Goal: Transaction & Acquisition: Purchase product/service

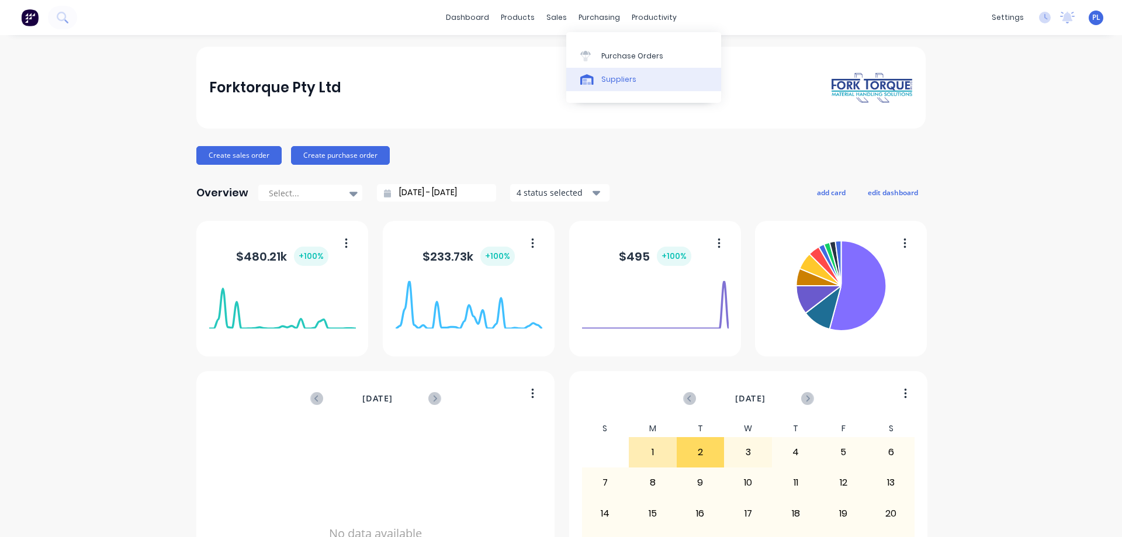
click at [600, 84] on link "Suppliers" at bounding box center [643, 79] width 155 height 23
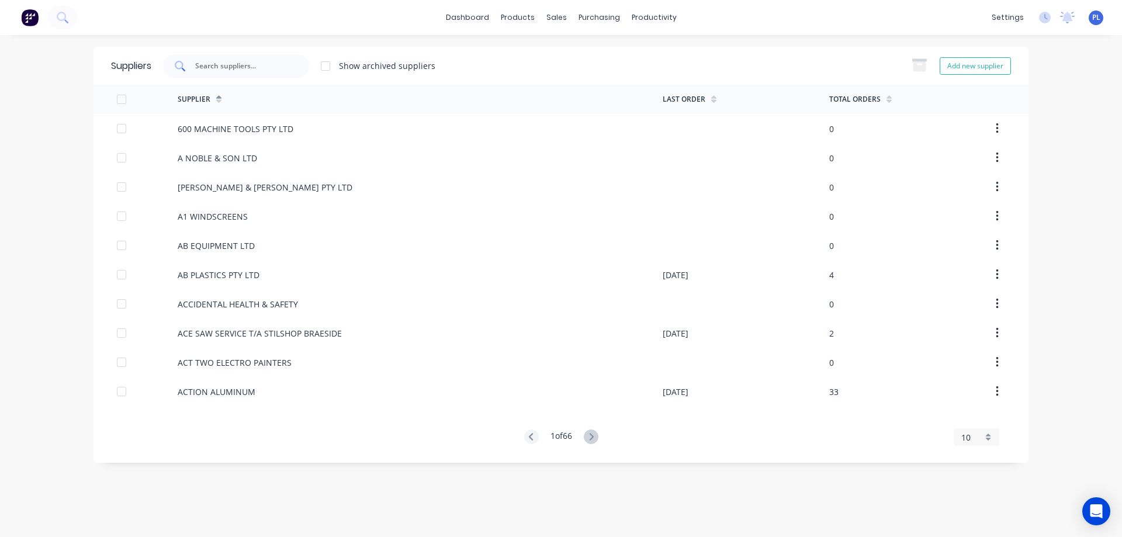
click at [247, 63] on input "text" at bounding box center [242, 66] width 97 height 12
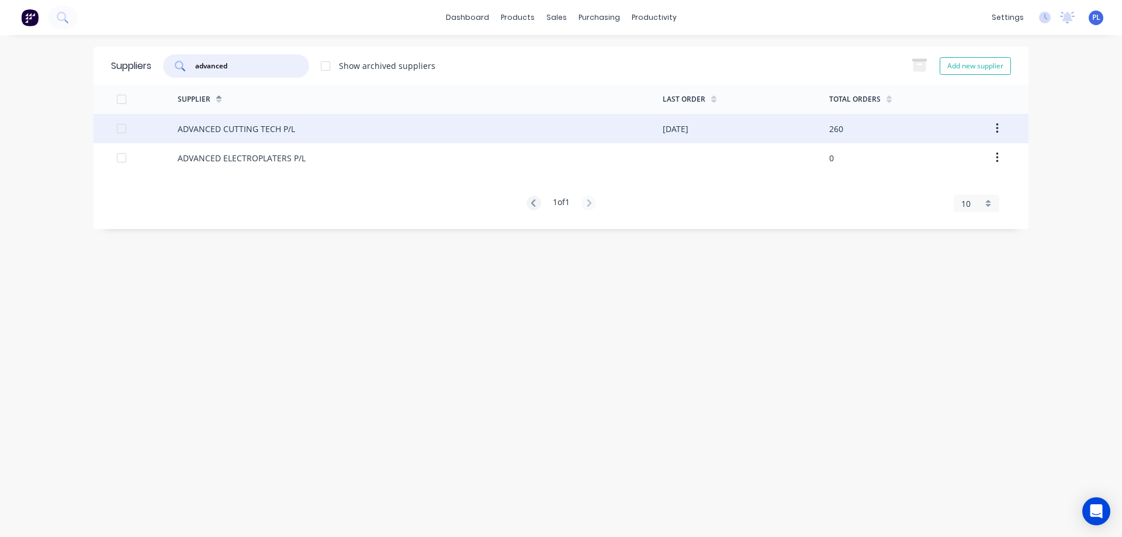
type input "advanced"
click at [272, 132] on div "ADVANCED CUTTING TECH P/L" at bounding box center [236, 129] width 117 height 12
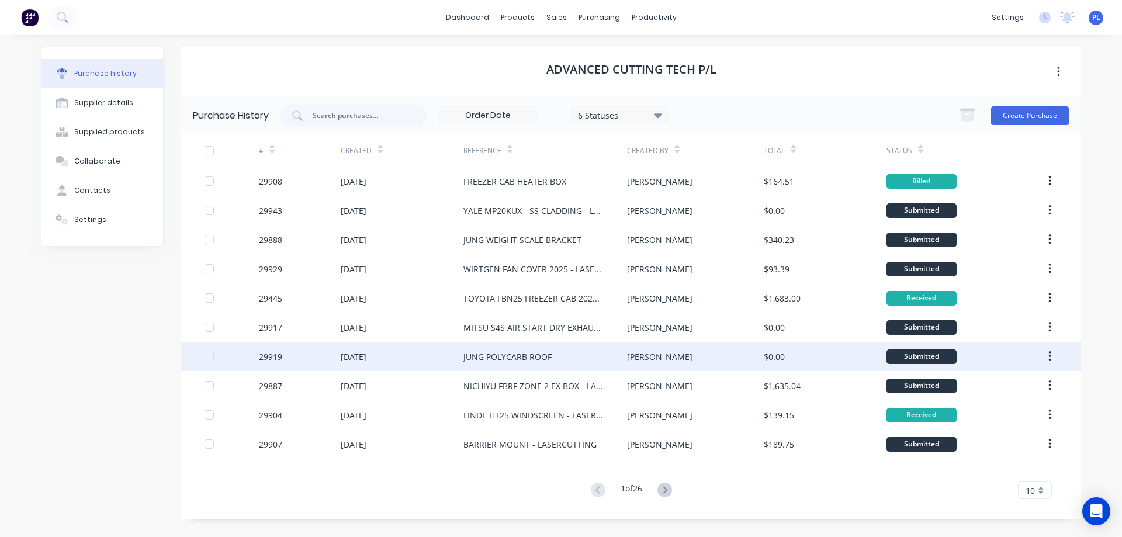
click at [548, 360] on div "JUNG POLYCARB ROOF" at bounding box center [508, 357] width 88 height 12
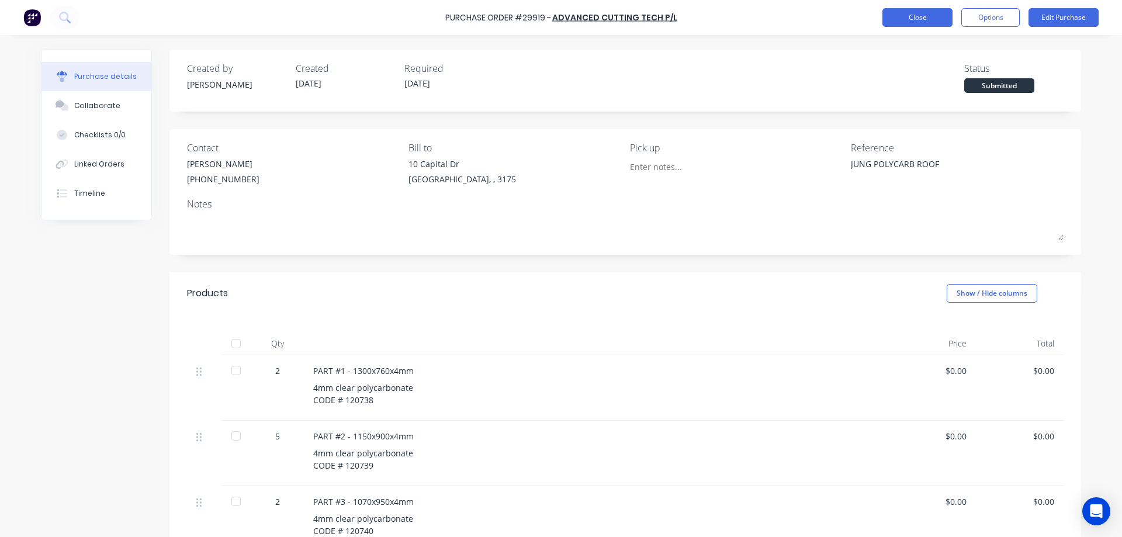
click at [916, 21] on button "Close" at bounding box center [918, 17] width 70 height 19
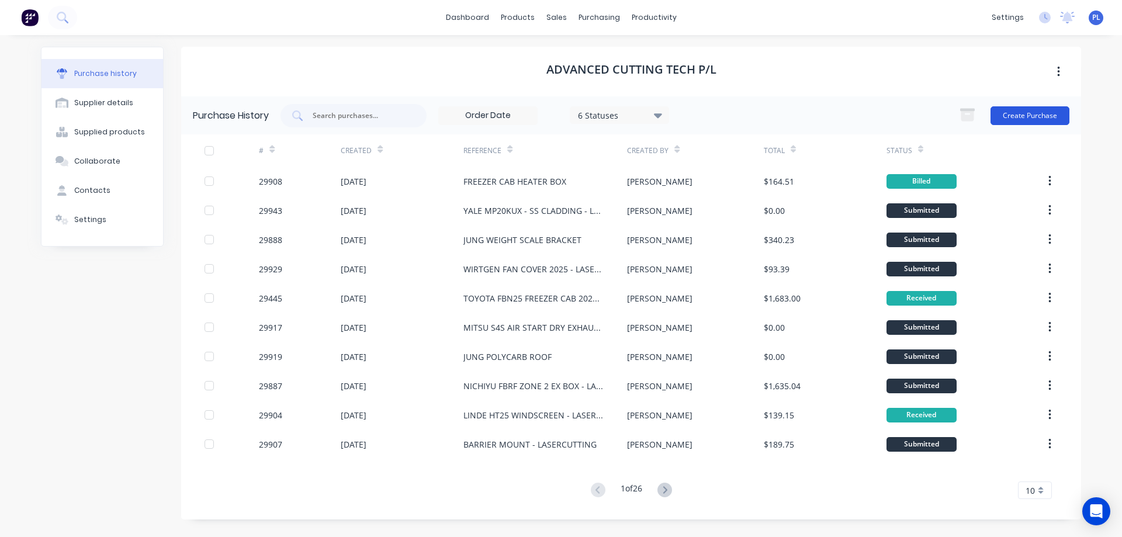
click at [1034, 116] on button "Create Purchase" at bounding box center [1030, 115] width 79 height 19
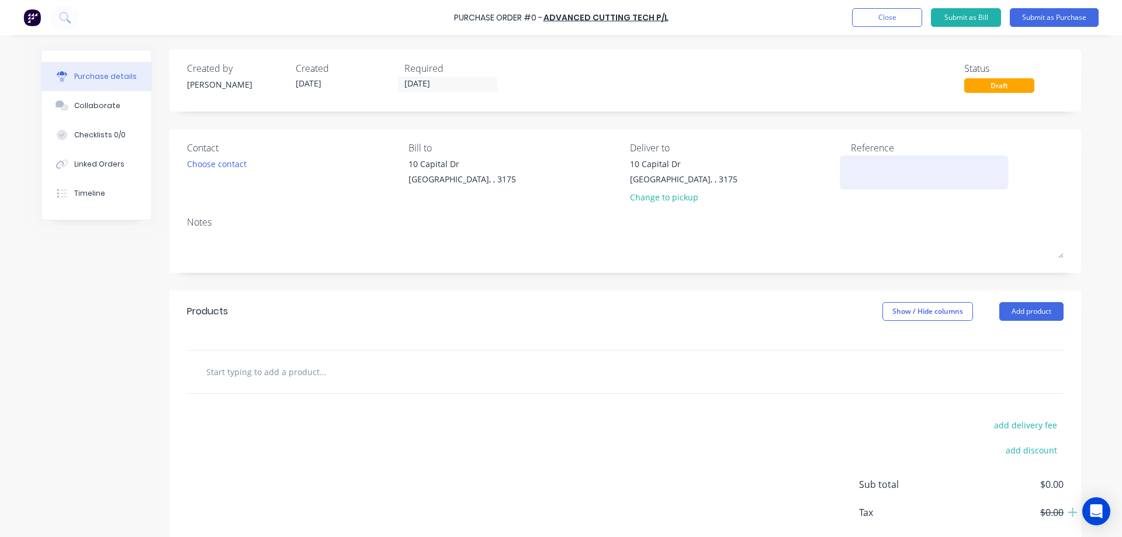
click at [872, 171] on textarea at bounding box center [924, 171] width 146 height 26
type textarea "JUNG EFG MB 220"
type textarea "x"
type textarea "JUNG EFG MB 220"
click at [196, 165] on div "Choose contact" at bounding box center [217, 164] width 60 height 12
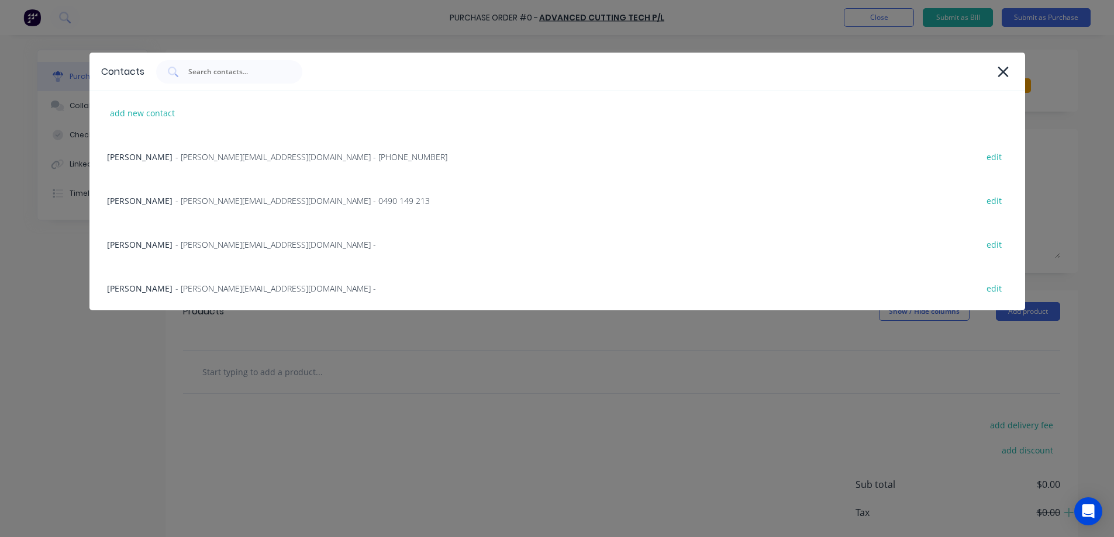
click at [196, 165] on div "James Rimbaldo - [EMAIL_ADDRESS][DOMAIN_NAME] - [PHONE_NUMBER] edit" at bounding box center [556, 157] width 935 height 44
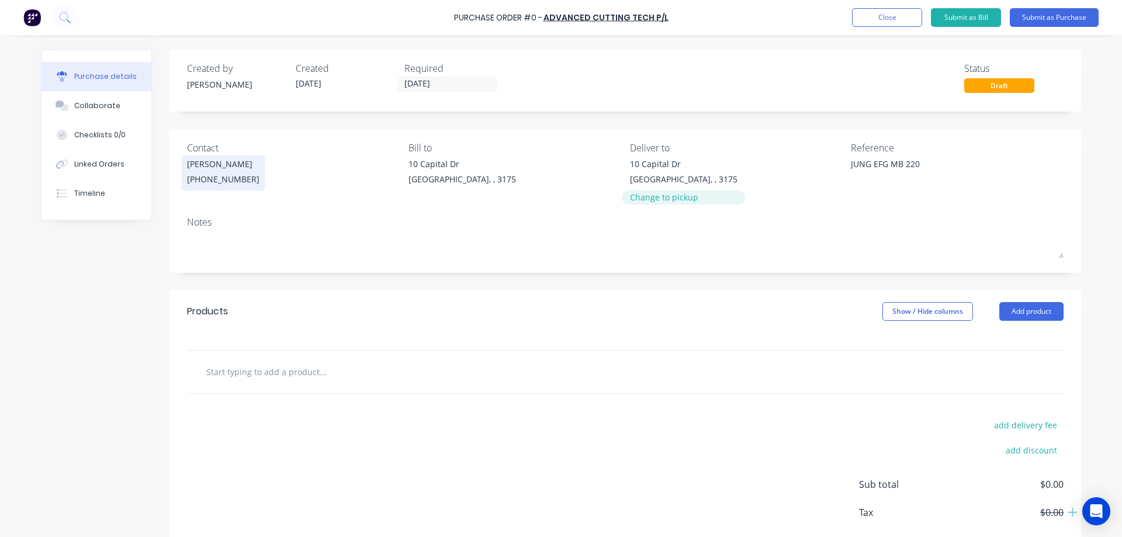
click at [663, 200] on div "Change to pickup" at bounding box center [684, 197] width 108 height 12
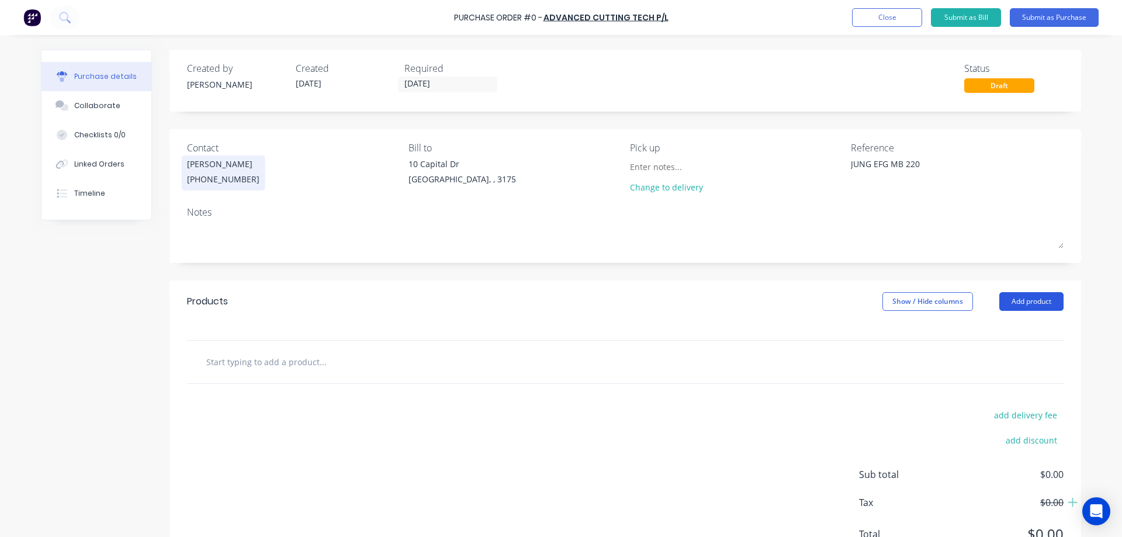
click at [1037, 303] on button "Add product" at bounding box center [1032, 301] width 64 height 19
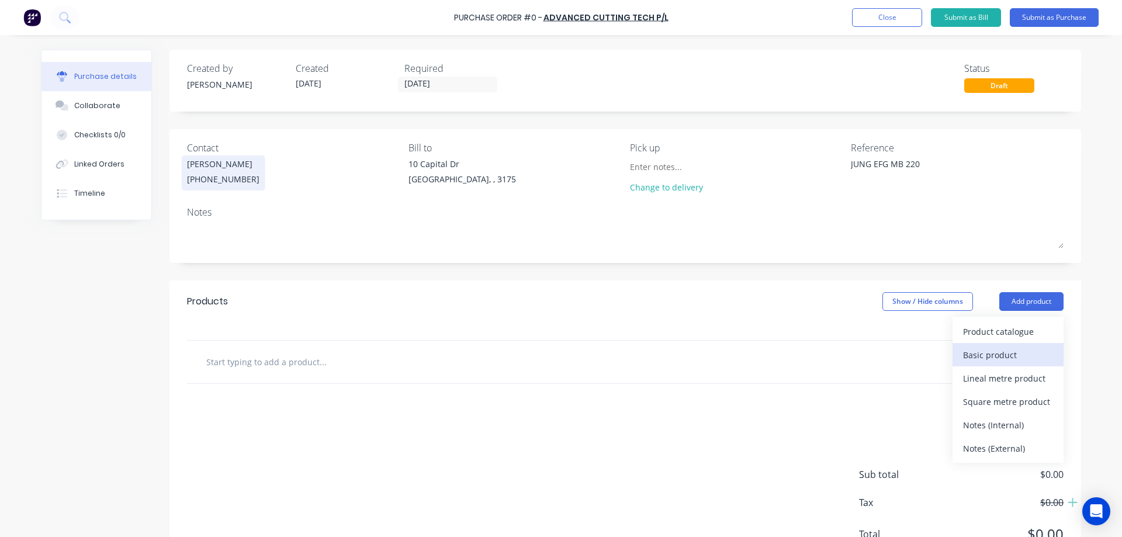
click at [1004, 358] on div "Basic product" at bounding box center [1008, 355] width 90 height 17
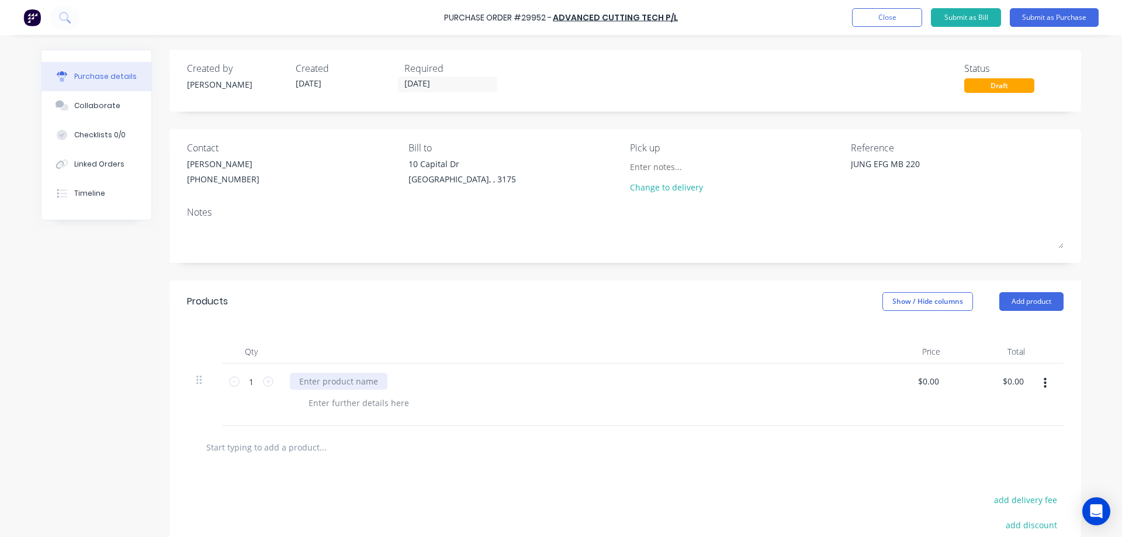
type textarea "x"
drag, startPoint x: 340, startPoint y: 379, endPoint x: 384, endPoint y: 378, distance: 44.4
click at [340, 379] on div at bounding box center [339, 381] width 98 height 17
click at [92, 160] on div "Linked Orders" at bounding box center [99, 164] width 50 height 11
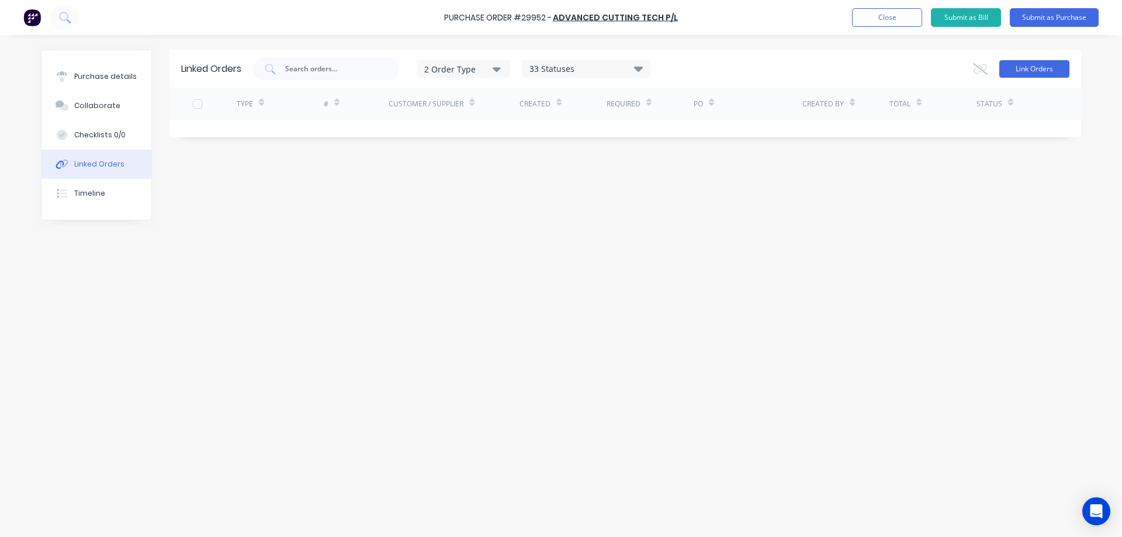
click at [1031, 68] on button "Link Orders" at bounding box center [1035, 69] width 70 height 18
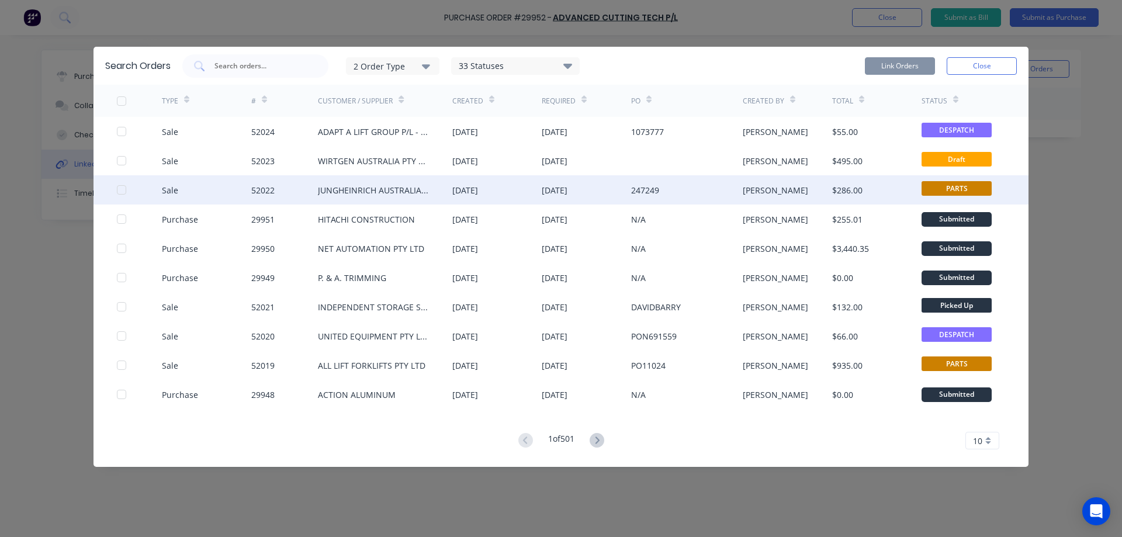
click at [122, 190] on div at bounding box center [121, 189] width 23 height 23
click at [894, 65] on button "Link Orders" at bounding box center [900, 66] width 70 height 18
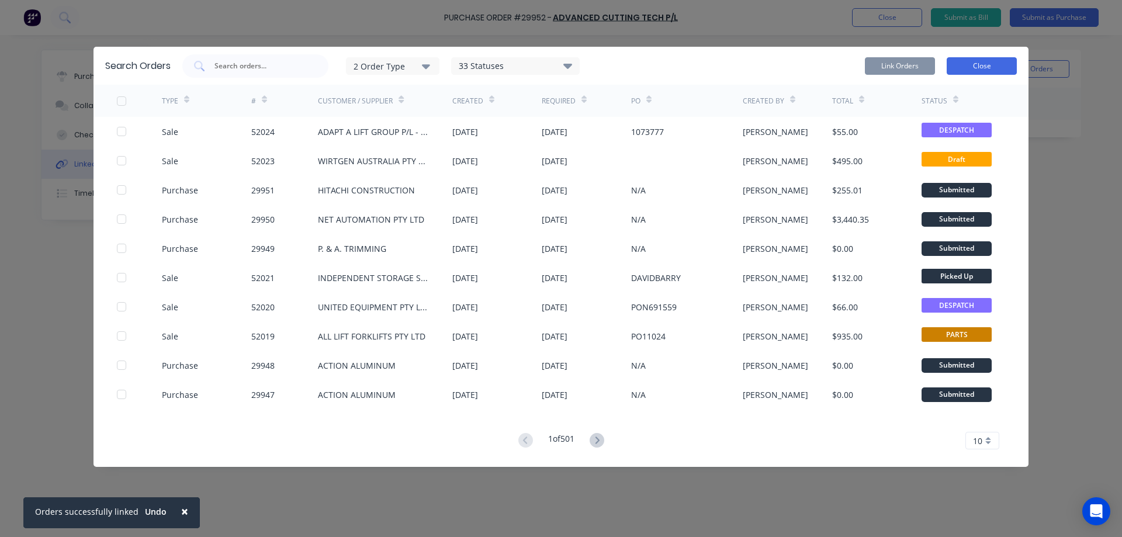
click at [979, 71] on button "Close" at bounding box center [982, 66] width 70 height 18
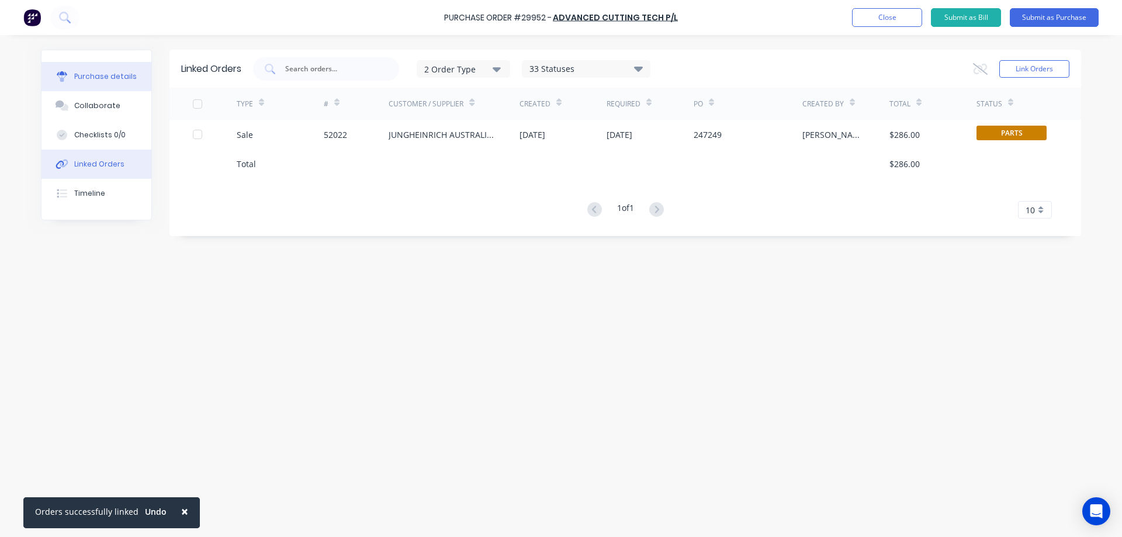
click at [100, 79] on div "Purchase details" at bounding box center [105, 76] width 63 height 11
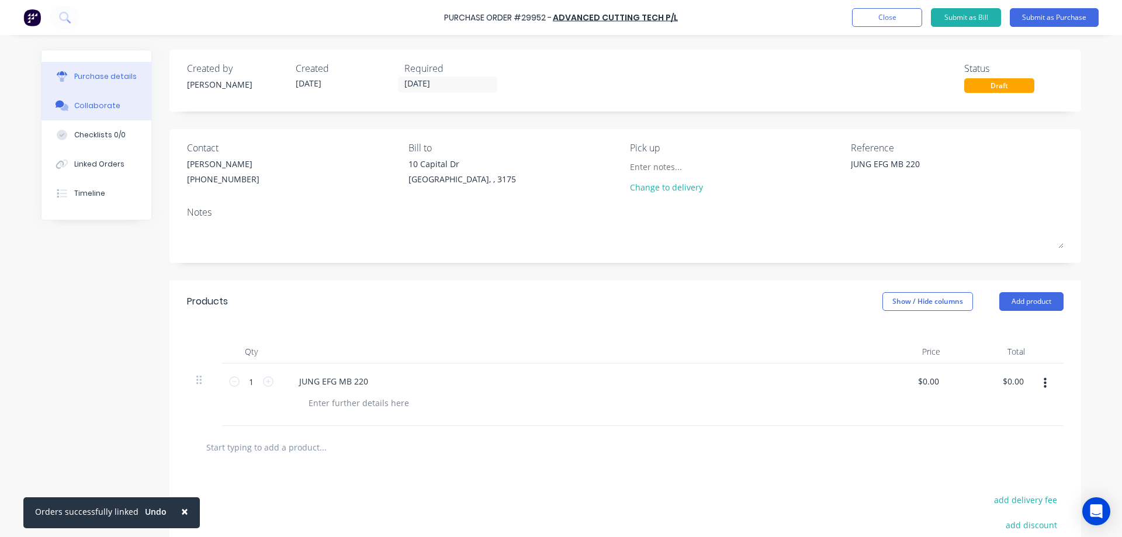
click at [93, 105] on div "Collaborate" at bounding box center [97, 106] width 46 height 11
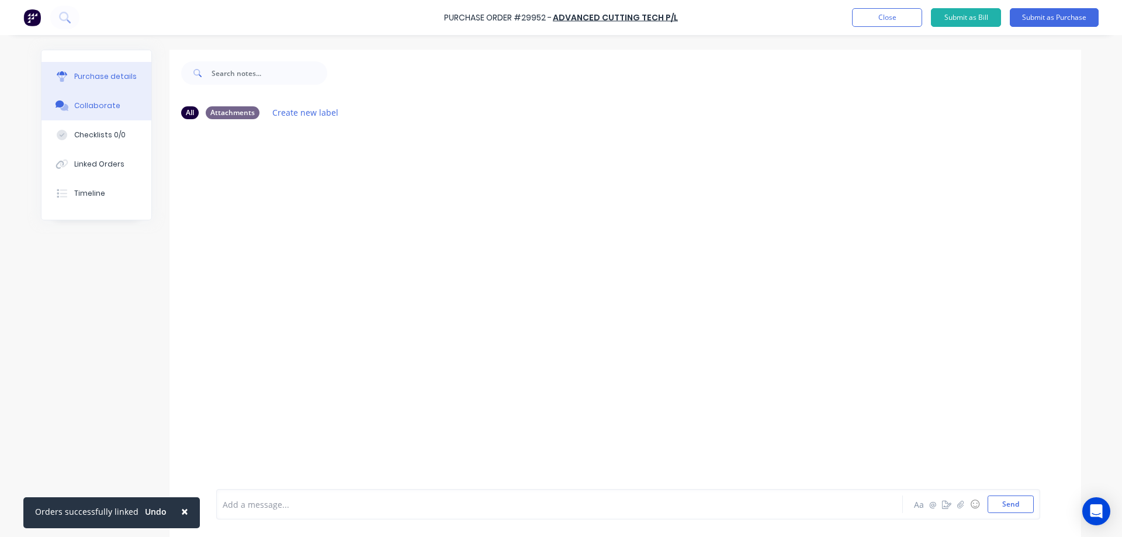
drag, startPoint x: 94, startPoint y: 75, endPoint x: 104, endPoint y: 79, distance: 11.1
click at [94, 75] on div "Purchase details" at bounding box center [105, 76] width 63 height 11
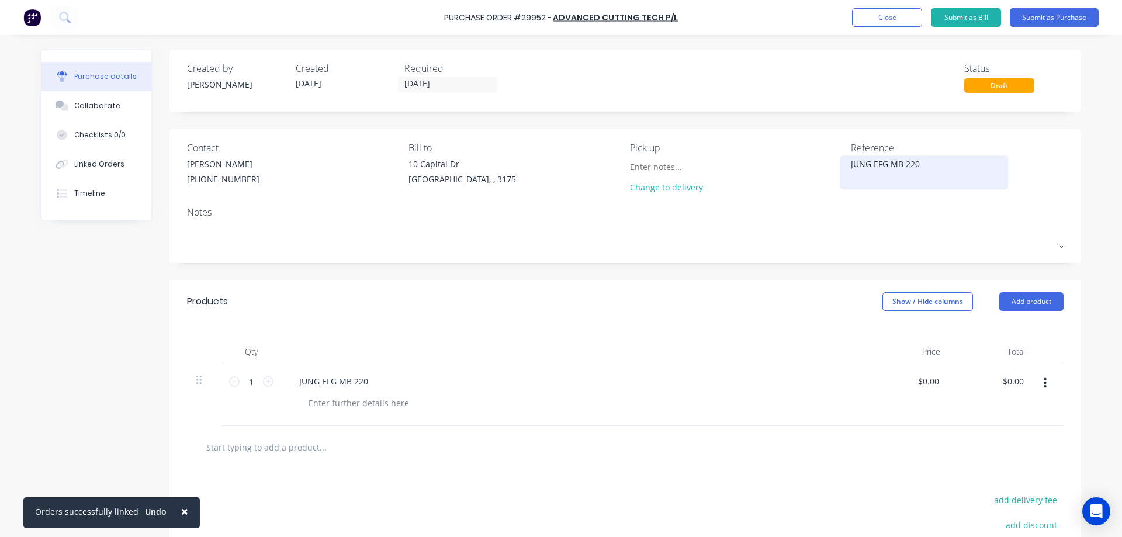
click at [922, 165] on textarea "JUNG EFG MB 220" at bounding box center [924, 171] width 146 height 26
type textarea "x"
drag, startPoint x: 920, startPoint y: 164, endPoint x: 870, endPoint y: 168, distance: 49.2
click at [870, 168] on textarea "JUNG EFG MB 220" at bounding box center [924, 171] width 146 height 26
type textarea "JUNG POLYCARB ROOF"
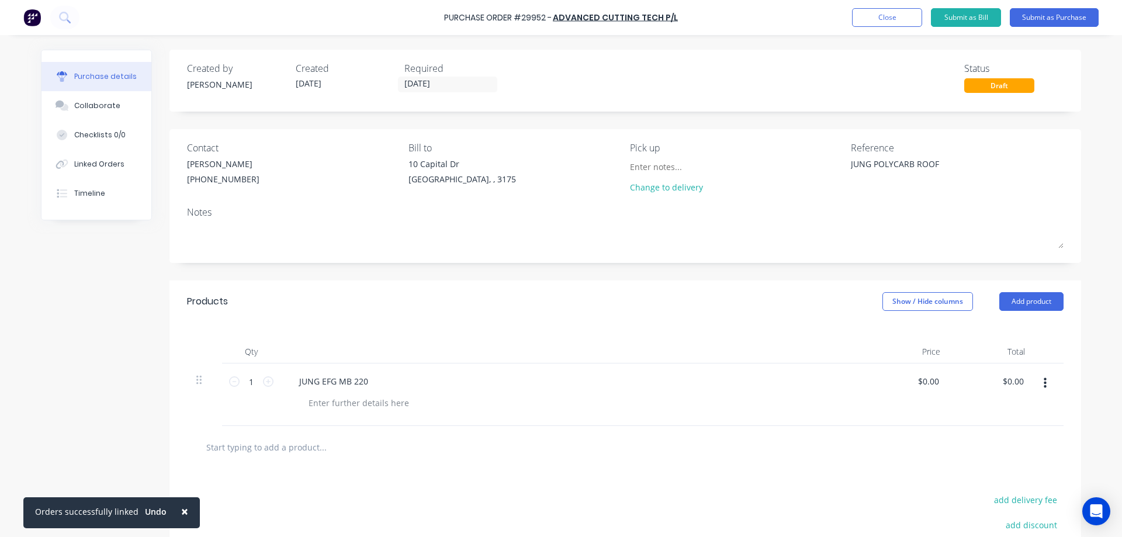
type textarea "x"
type textarea "JUNG POLYCARB ROOF"
type textarea "x"
click at [337, 406] on div at bounding box center [358, 403] width 119 height 17
click at [404, 405] on div "CLEAR POLYCARBONATE 1300x900mm - 4.5mm" at bounding box center [356, 409] width 114 height 29
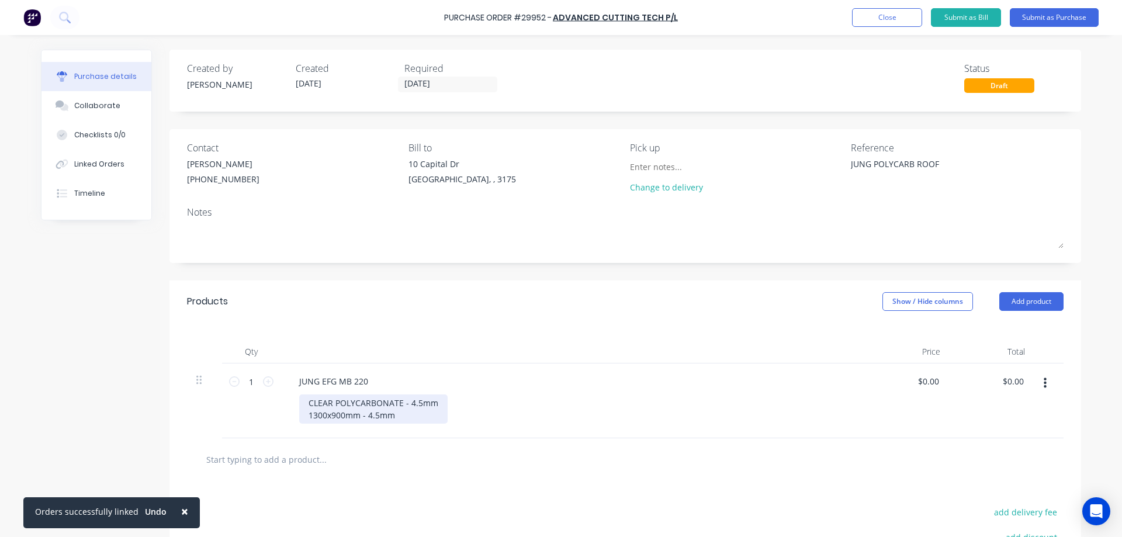
click at [412, 418] on div "CLEAR POLYCARBONATE - 4.5mm 1300x900mm - 4.5mm" at bounding box center [373, 409] width 148 height 29
drag, startPoint x: 363, startPoint y: 414, endPoint x: 386, endPoint y: 406, distance: 24.4
click at [366, 413] on div "CLEAR POLYCARBONATE - 4.5mm 1300x900mm - 4.5mm" at bounding box center [373, 409] width 148 height 29
click at [362, 417] on div "CLEAR POLYCARBONATE - 4.5mm 1300x900mm - 4.5mm" at bounding box center [373, 409] width 148 height 29
click at [356, 415] on div "CLEAR POLYCARBONATE - 4.5mm 1300x900mmx4.5mm" at bounding box center [373, 409] width 148 height 29
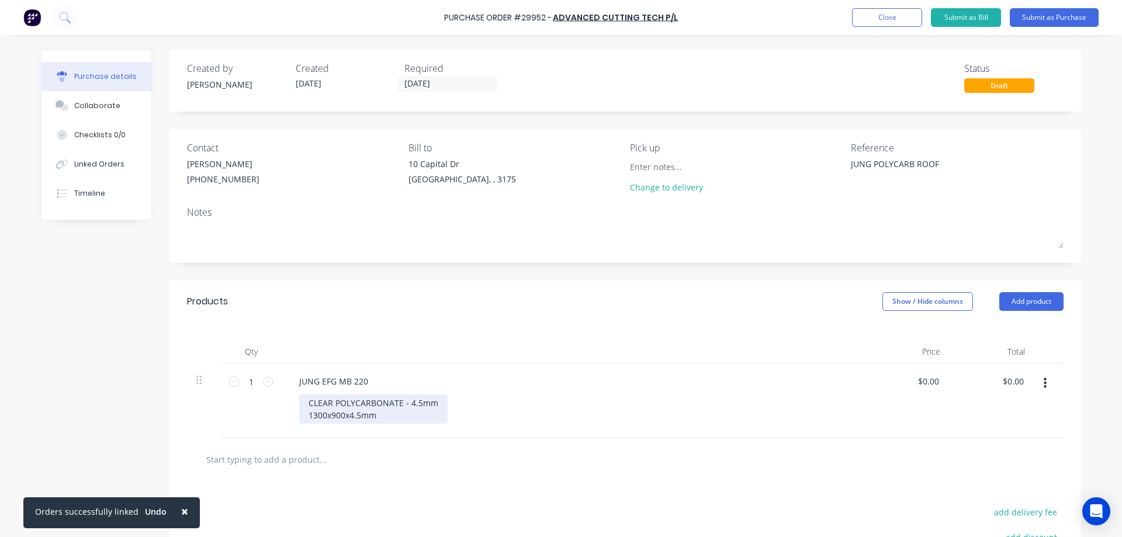
click at [386, 416] on div "CLEAR POLYCARBONATE - 4.5mm 1300x900x4.5mm" at bounding box center [373, 409] width 148 height 29
click at [369, 455] on input "text" at bounding box center [323, 459] width 234 height 23
click at [381, 417] on div "CLEAR POLYCARBONATE - 4.5mm 1300x900x4.5mm" at bounding box center [373, 409] width 148 height 29
click at [337, 427] on div "CLEAR POLYCARBONATE - 4.5mm 1300x900x4.5mm CODE # NEW DRAWING" at bounding box center [373, 416] width 148 height 42
click at [409, 426] on div "CLEAR POLYCARBONATE - 4.5mm 1300x900x4.5mm CODE # "NEW DRAWING" at bounding box center [373, 416] width 148 height 42
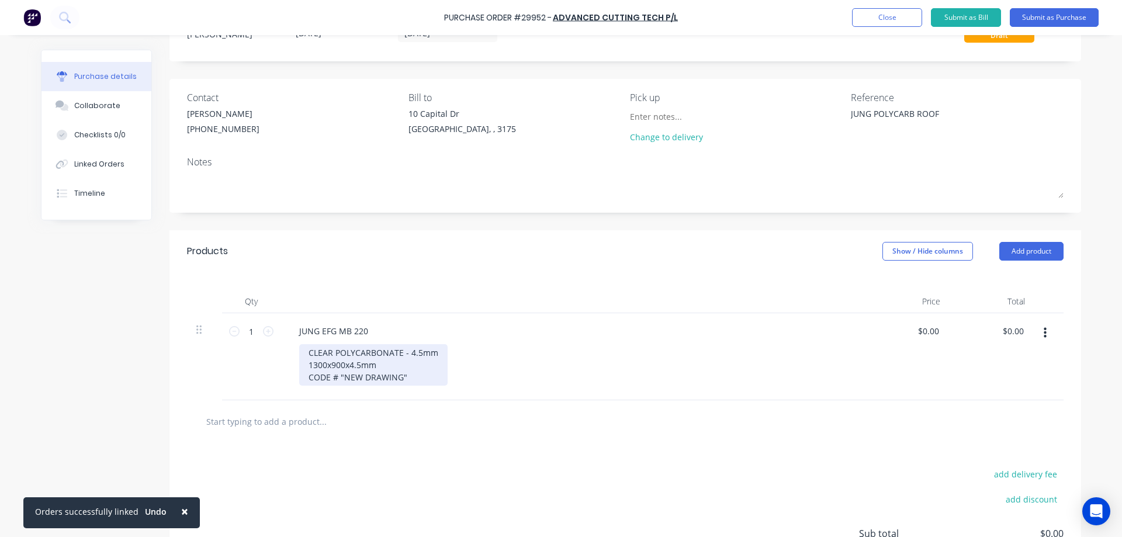
scroll to position [117, 0]
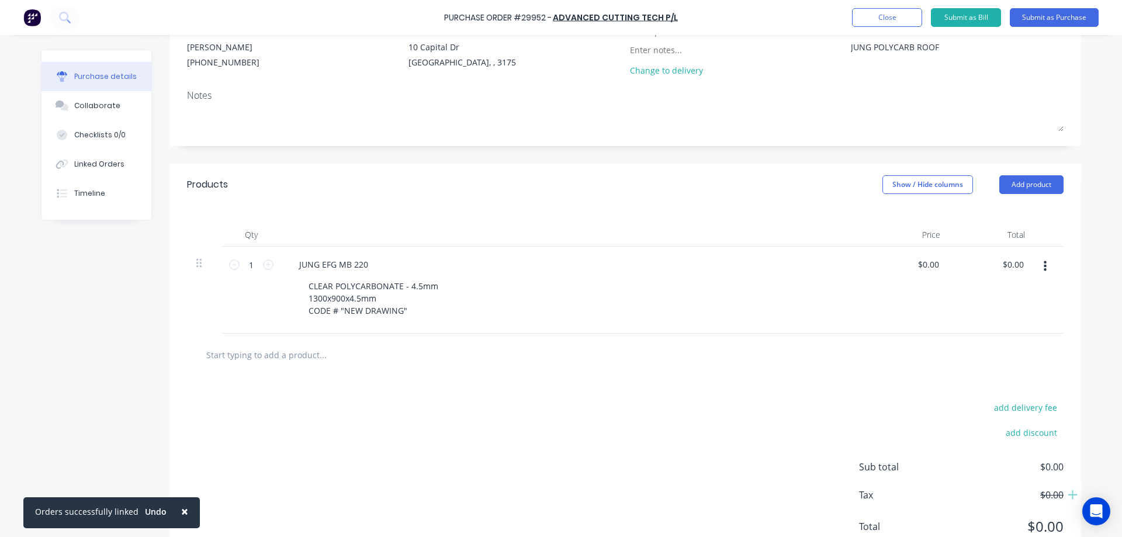
click at [410, 380] on div "add delivery fee add discount Sub total $0.00 Tax $0.00 Total $0.00" at bounding box center [626, 472] width 912 height 192
click at [265, 265] on icon at bounding box center [268, 265] width 11 height 11
type textarea "x"
type input "2"
click at [1032, 185] on button "Add product" at bounding box center [1032, 184] width 64 height 19
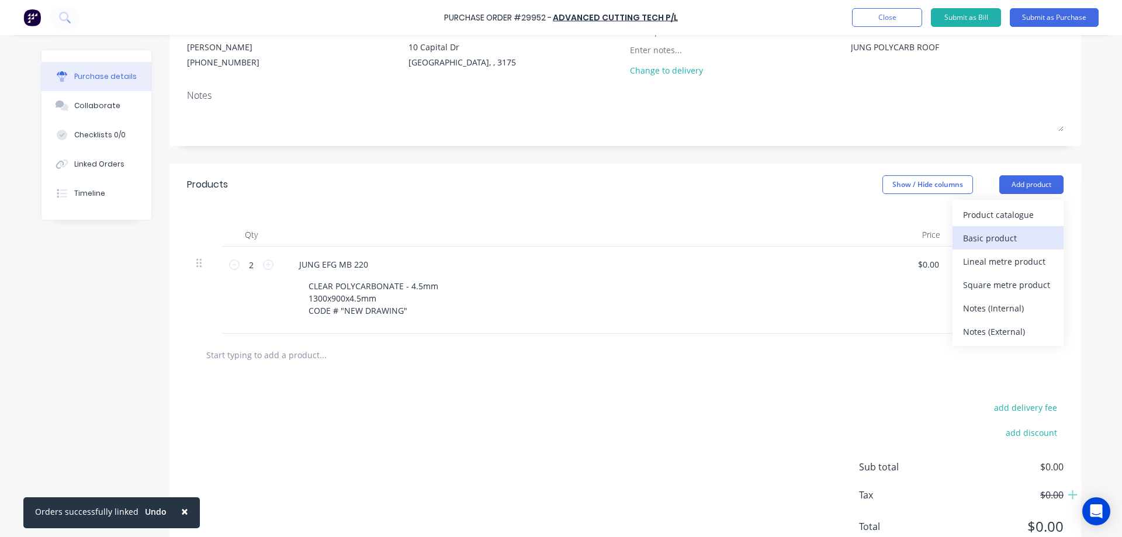
click at [1005, 238] on div "Basic product" at bounding box center [1008, 238] width 90 height 17
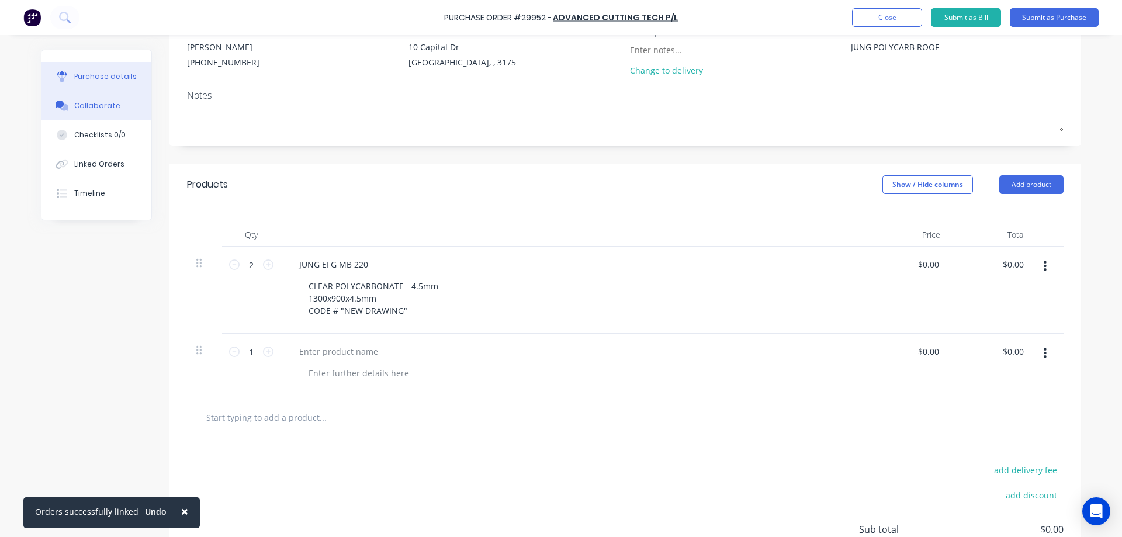
click at [79, 110] on div "Collaborate" at bounding box center [97, 106] width 46 height 11
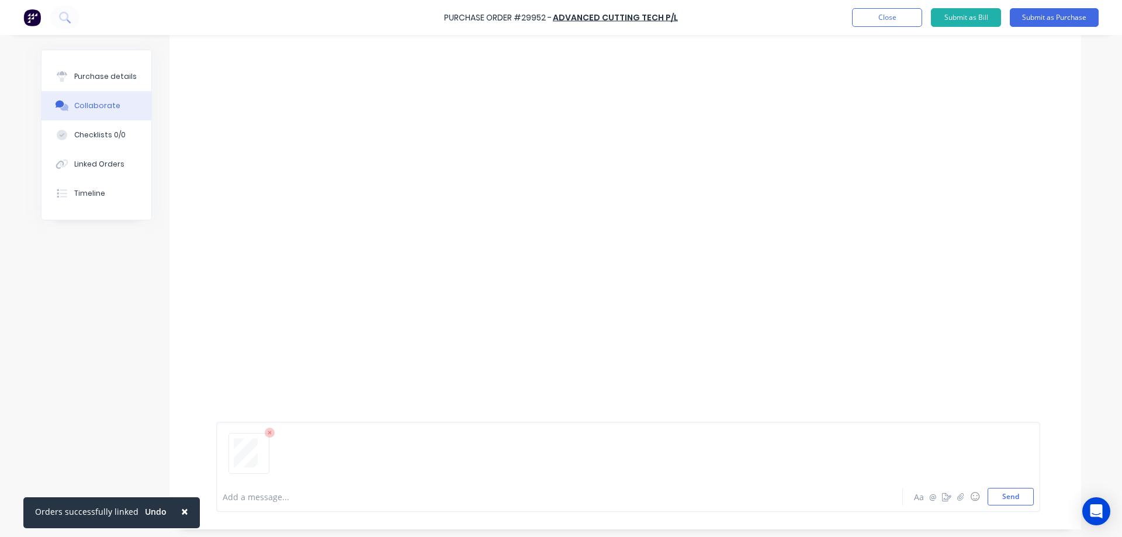
scroll to position [89, 0]
click at [1019, 493] on button "Send" at bounding box center [1011, 493] width 46 height 18
click at [1001, 495] on button "Send" at bounding box center [1011, 493] width 46 height 18
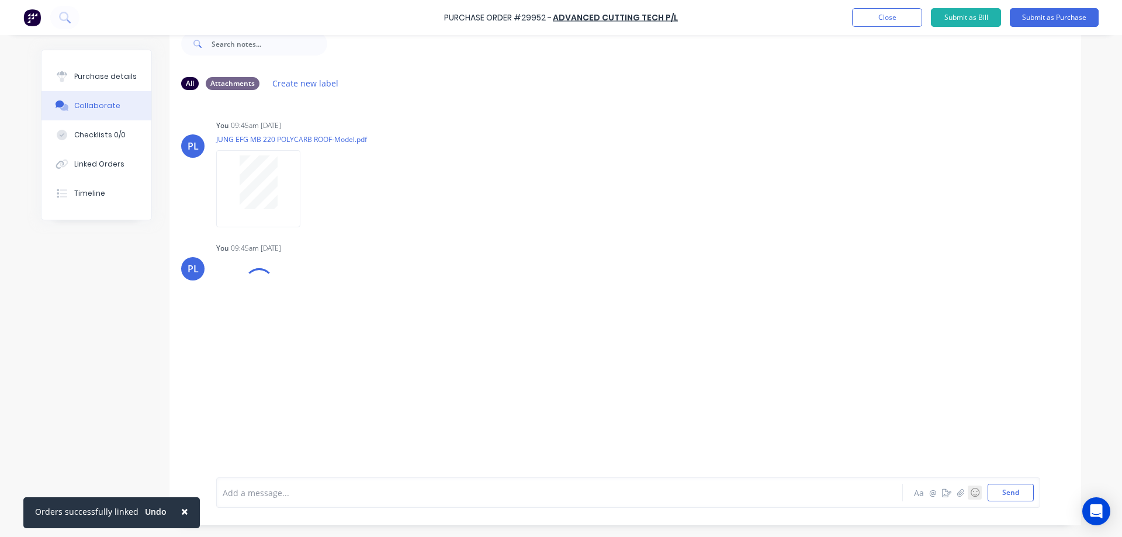
scroll to position [29, 0]
click at [81, 75] on div "Purchase details" at bounding box center [105, 76] width 63 height 11
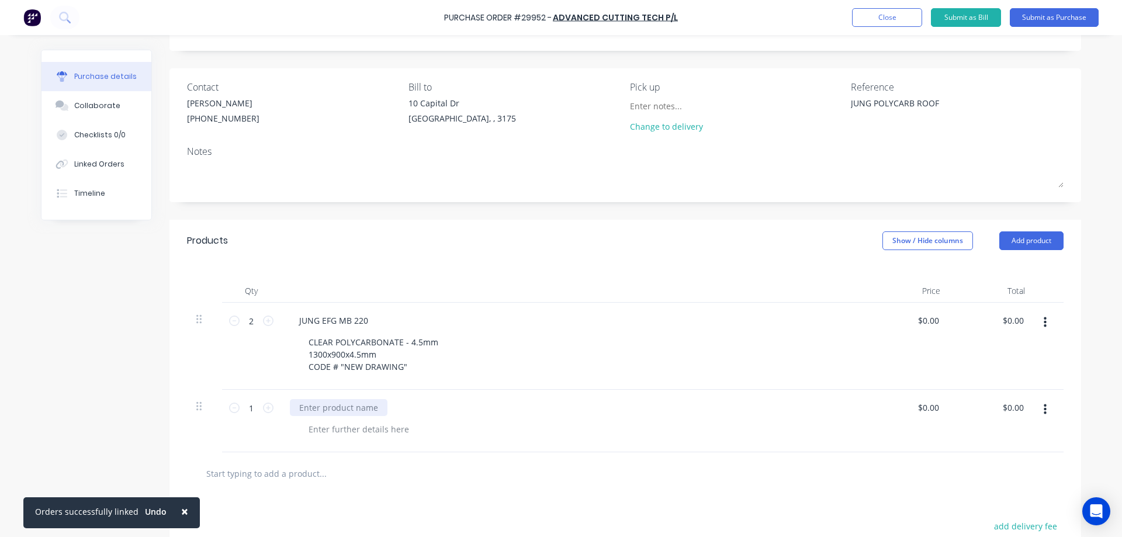
scroll to position [88, 0]
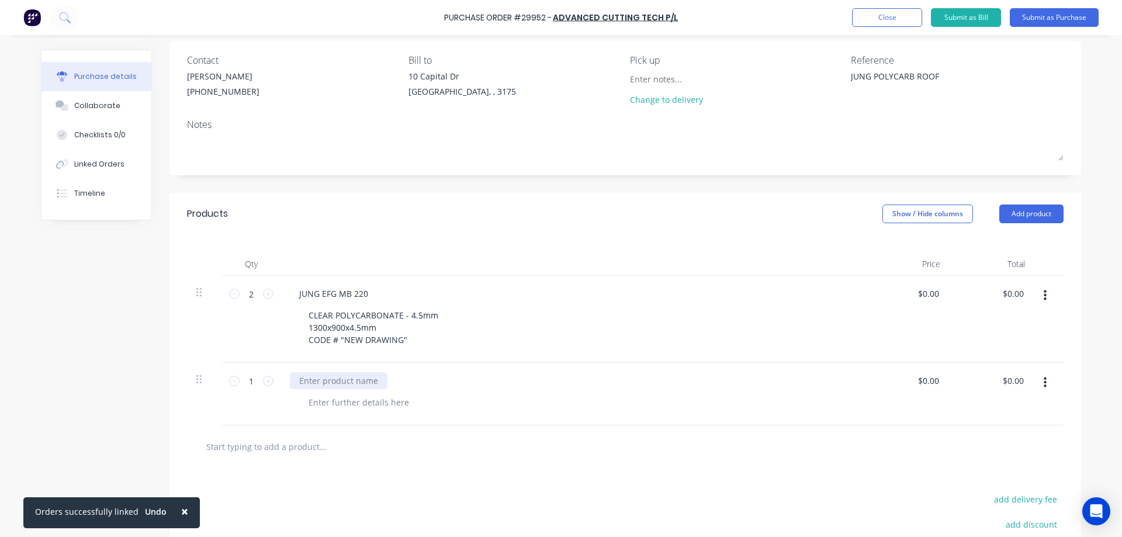
type textarea "x"
click at [338, 383] on div at bounding box center [339, 380] width 98 height 17
type textarea "x"
click at [354, 405] on div at bounding box center [358, 402] width 119 height 17
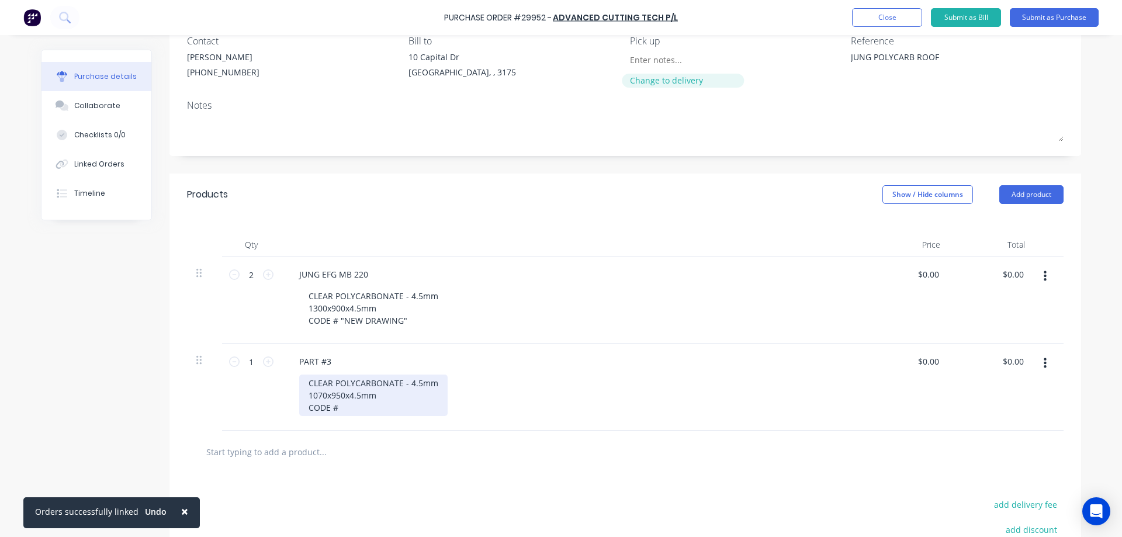
scroll to position [117, 0]
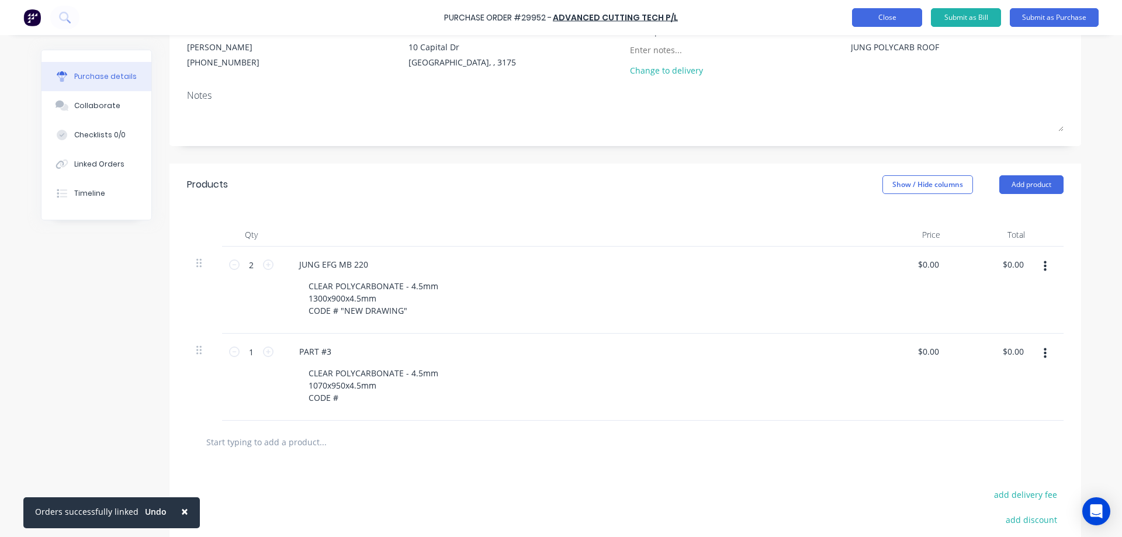
click at [887, 20] on button "Close" at bounding box center [887, 17] width 70 height 19
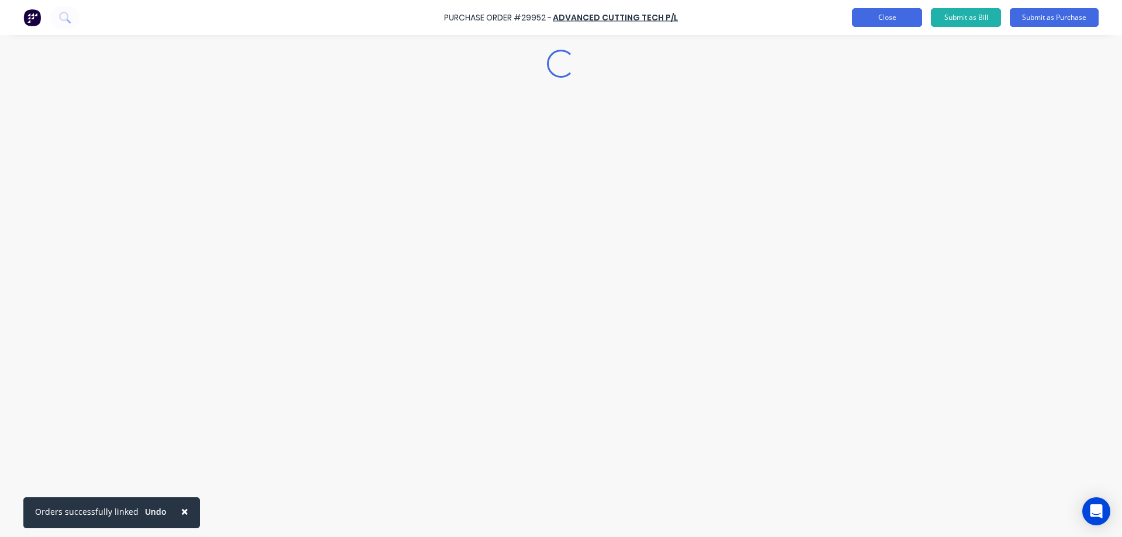
scroll to position [0, 0]
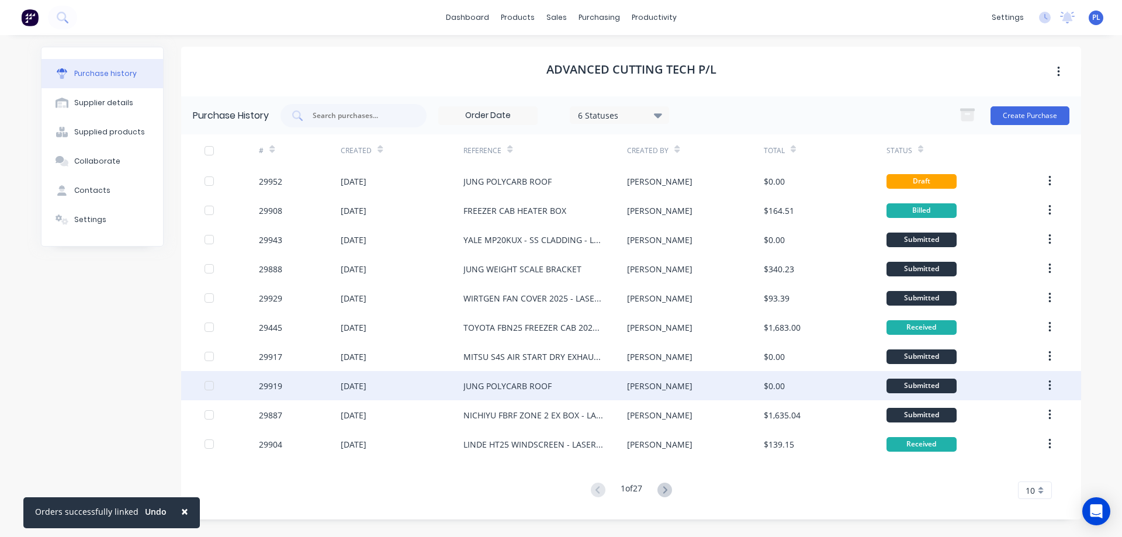
click at [511, 389] on div "JUNG POLYCARB ROOF" at bounding box center [508, 386] width 88 height 12
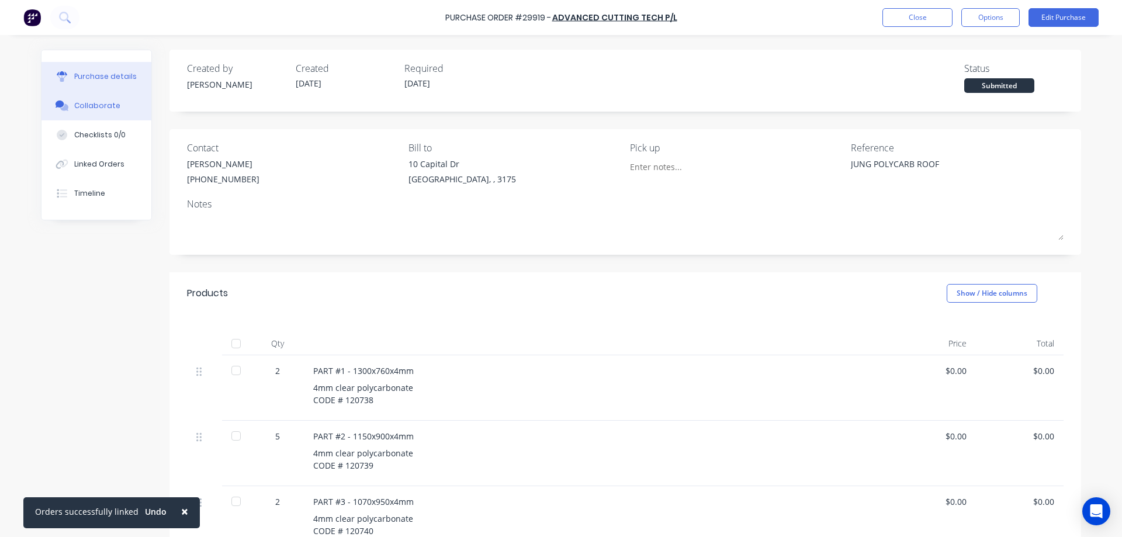
click at [96, 107] on div "Collaborate" at bounding box center [97, 106] width 46 height 11
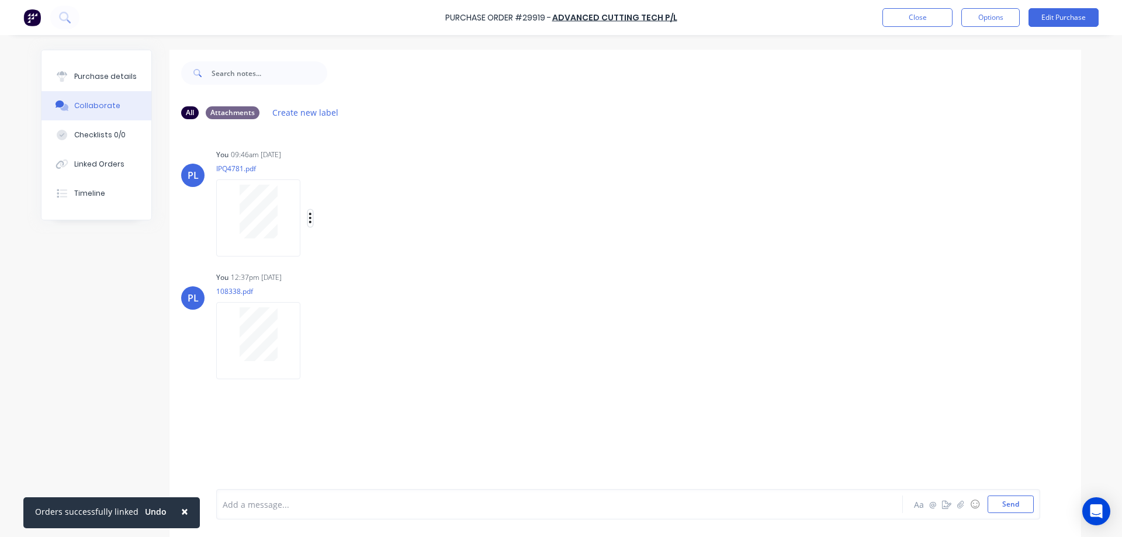
click at [309, 220] on icon "button" at bounding box center [311, 218] width 4 height 13
click at [364, 244] on button "Download" at bounding box center [388, 249] width 132 height 26
click at [309, 340] on icon "button" at bounding box center [311, 340] width 4 height 13
click at [350, 373] on button "Download" at bounding box center [388, 372] width 132 height 26
click at [106, 81] on div "Purchase details" at bounding box center [105, 76] width 63 height 11
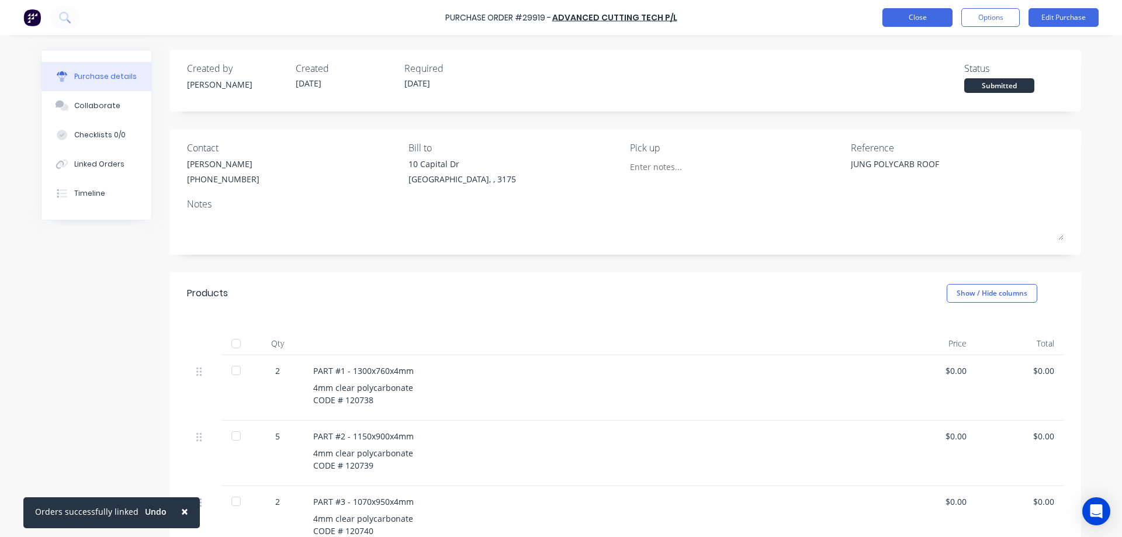
click at [900, 20] on button "Close" at bounding box center [918, 17] width 70 height 19
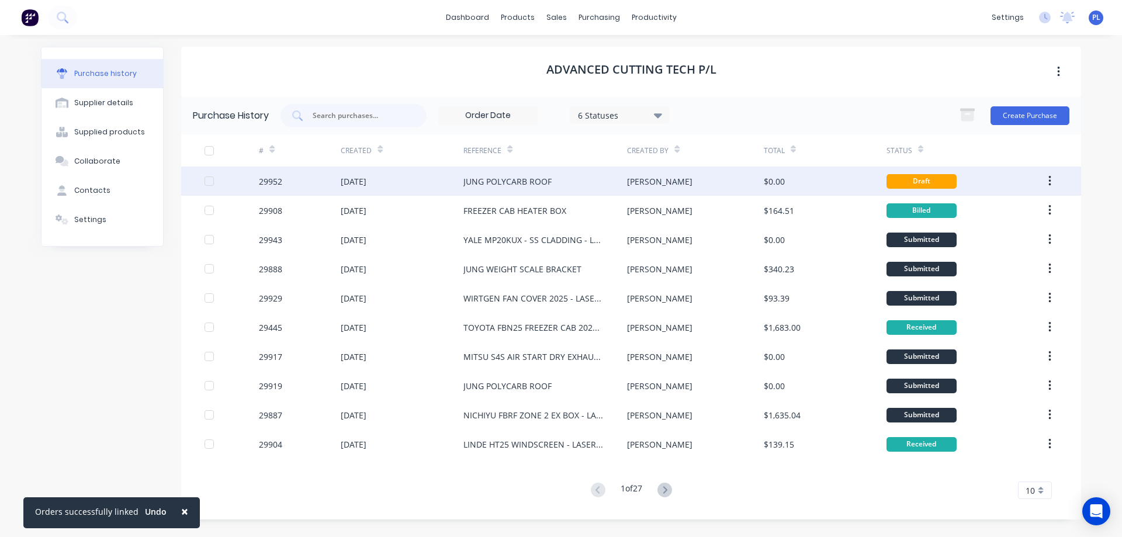
click at [512, 179] on div "JUNG POLYCARB ROOF" at bounding box center [508, 181] width 88 height 12
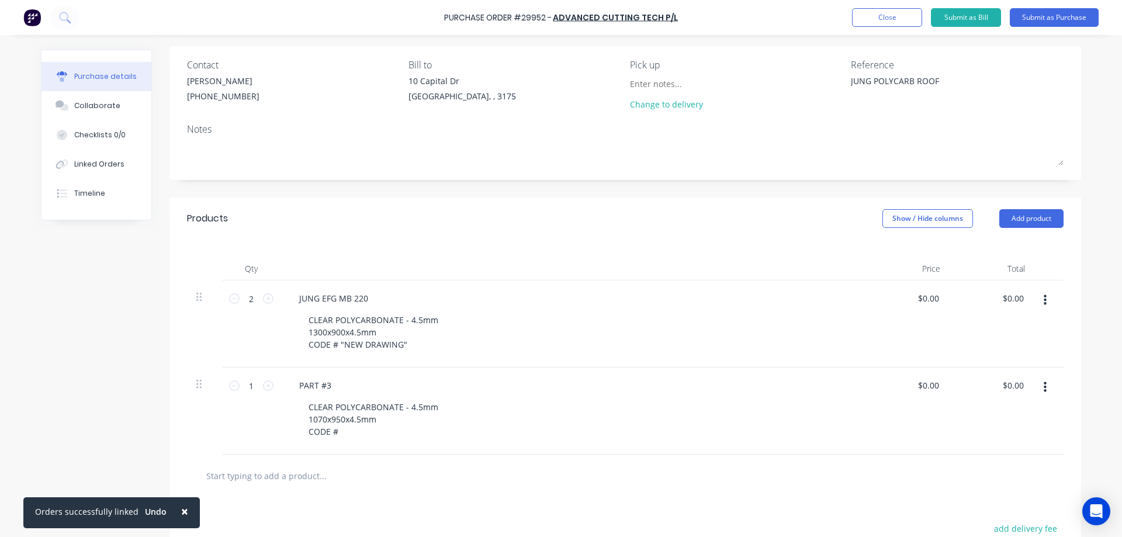
scroll to position [234, 0]
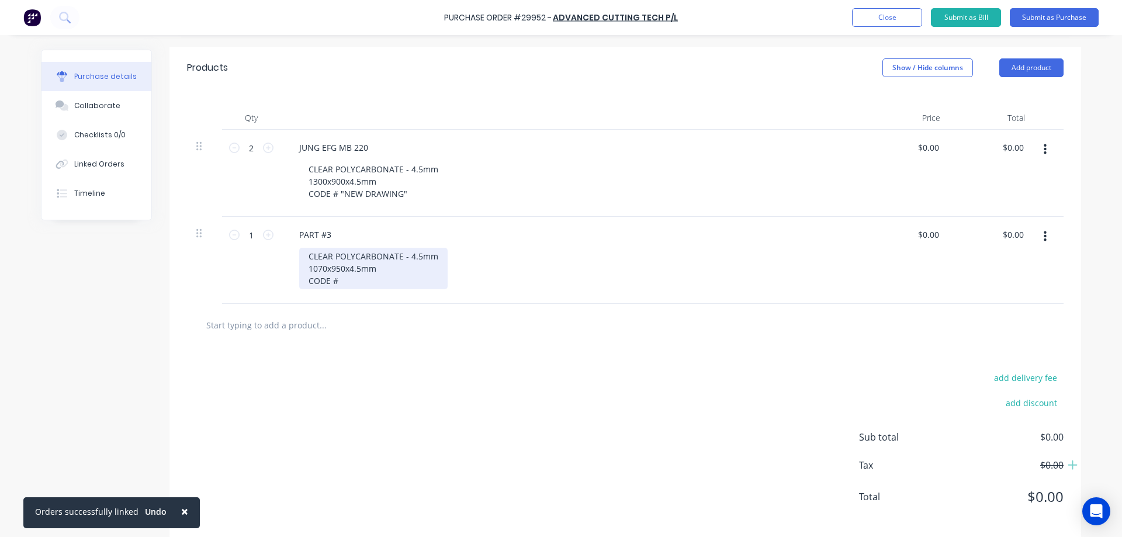
type textarea "x"
click at [347, 282] on div "CLEAR POLYCARBONATE - 4.5mm 1070x950x4.5mm CODE #" at bounding box center [373, 269] width 148 height 42
click at [395, 270] on div "CLEAR POLYCARBONATE - 4.5mm 1070x950x4.5mm CODE # 120,740 (AS PREVIOUSLY)" at bounding box center [373, 269] width 148 height 42
click at [123, 323] on div "Created by [PERSON_NAME] Created [DATE] Required [DATE] Status Draft Contact [P…" at bounding box center [561, 177] width 1041 height 723
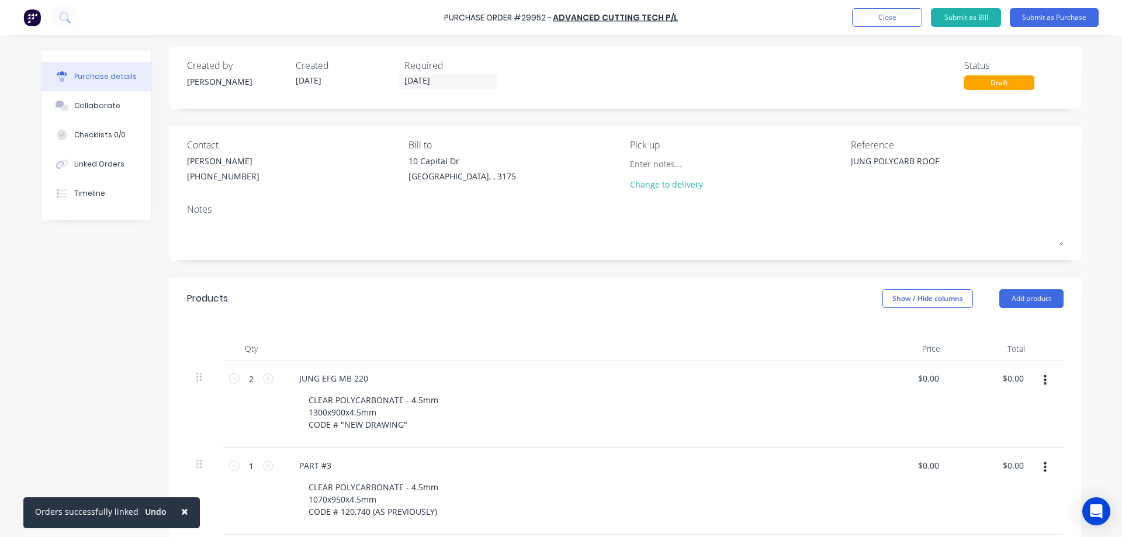
scroll to position [0, 0]
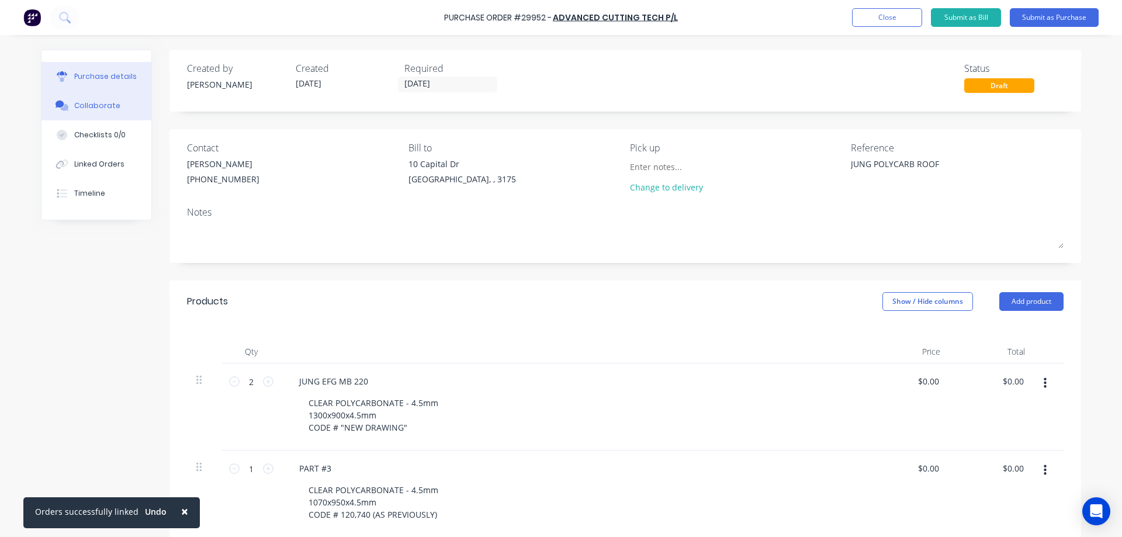
click at [103, 107] on div "Collaborate" at bounding box center [97, 106] width 46 height 11
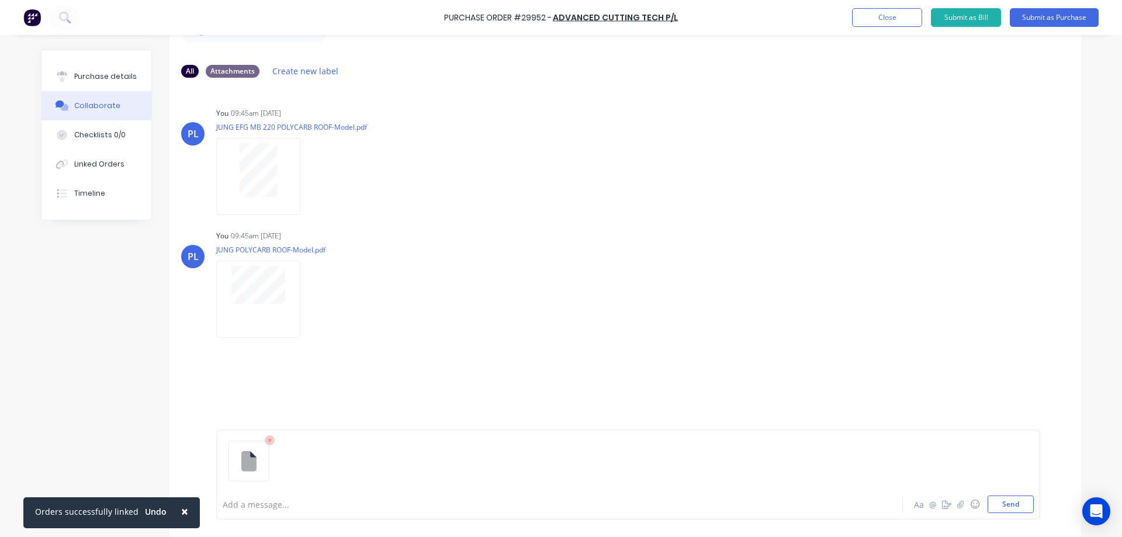
scroll to position [89, 0]
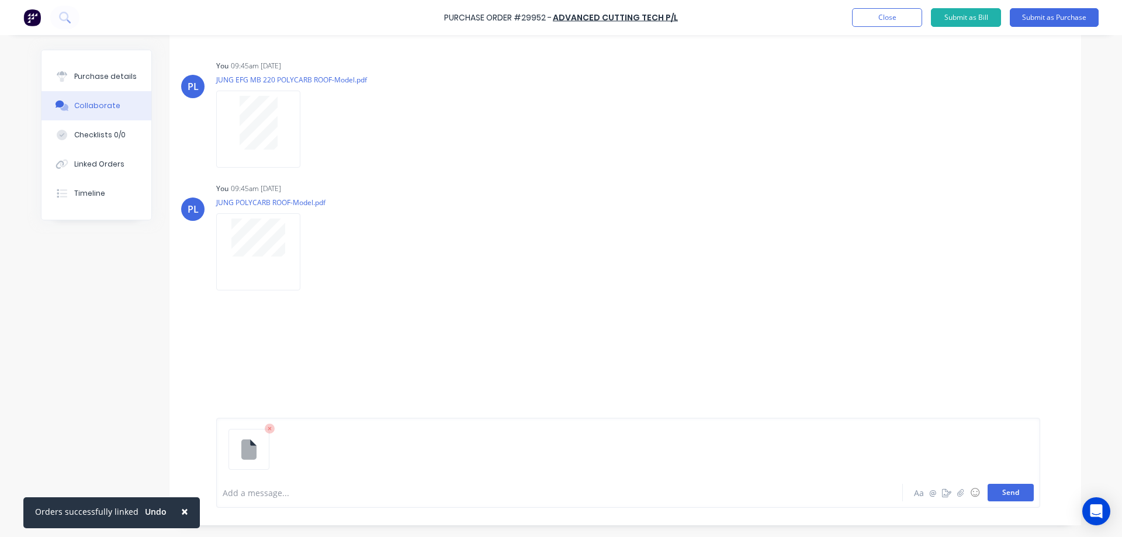
click at [1018, 492] on button "Send" at bounding box center [1011, 493] width 46 height 18
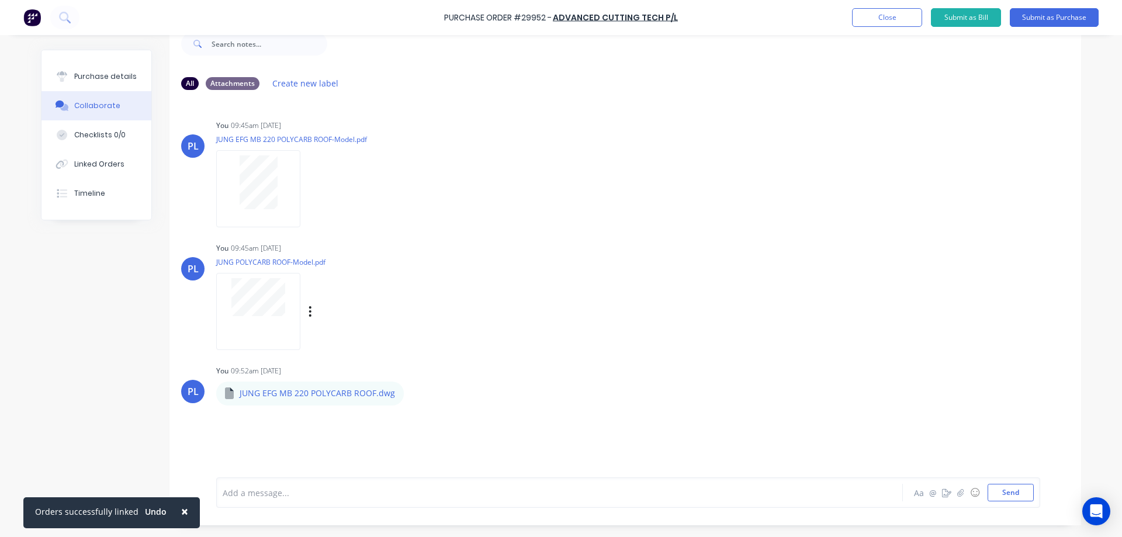
scroll to position [0, 0]
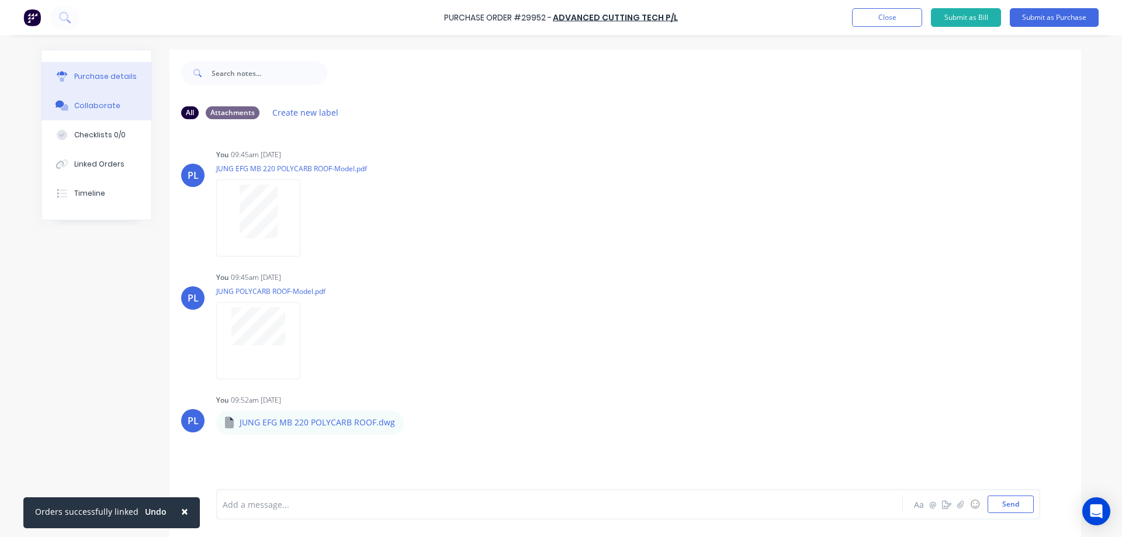
click at [82, 78] on div "Purchase details" at bounding box center [105, 76] width 63 height 11
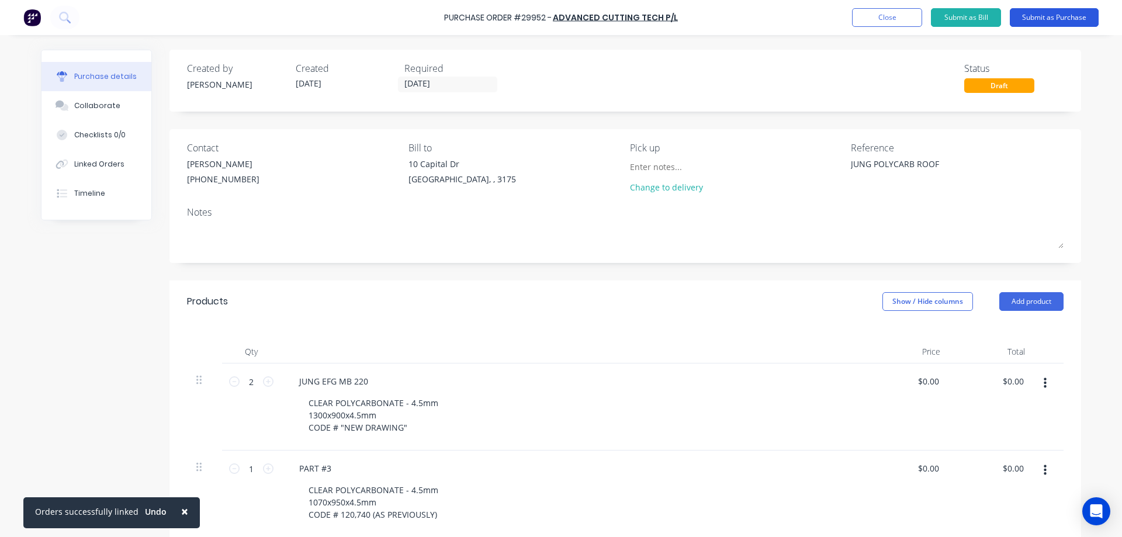
click at [1055, 22] on button "Submit as Purchase" at bounding box center [1054, 17] width 89 height 19
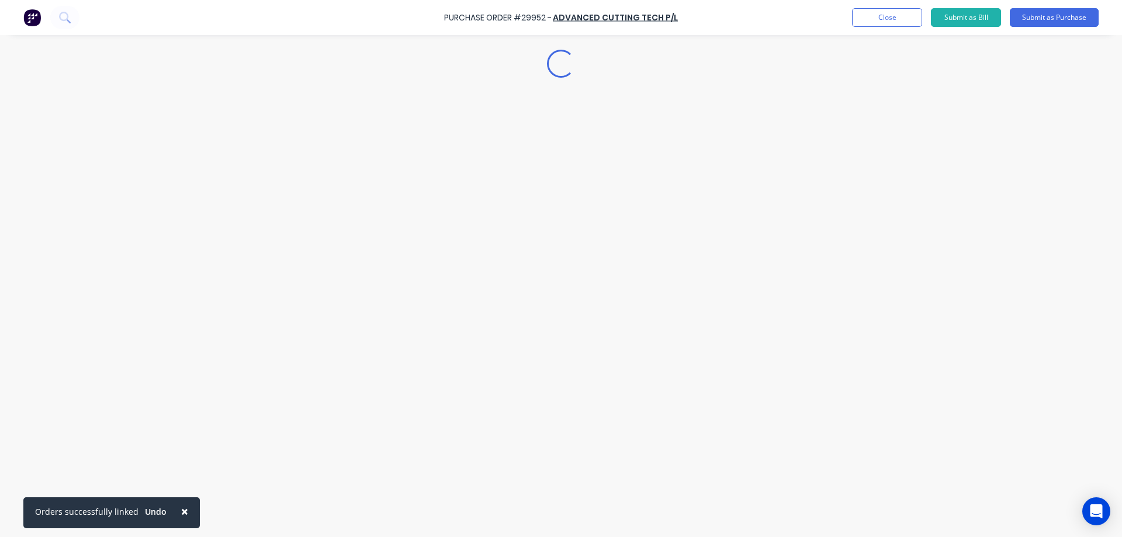
type textarea "x"
